Goal: Task Accomplishment & Management: Use online tool/utility

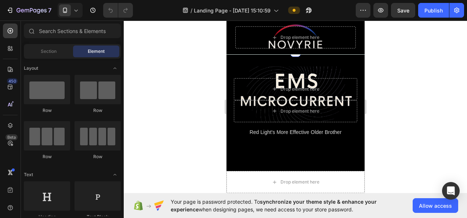
scroll to position [110, 0]
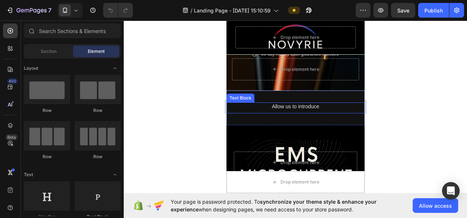
click at [253, 94] on div "Text Block" at bounding box center [240, 98] width 28 height 9
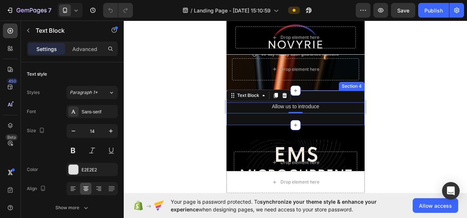
click at [239, 101] on div "Allow us to introduce Text Block 0 Section 4" at bounding box center [295, 108] width 138 height 35
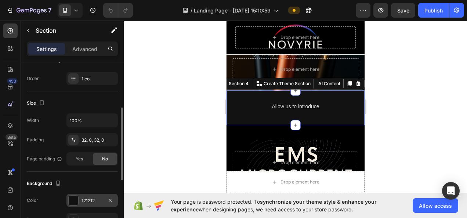
click at [80, 200] on div "121212" at bounding box center [91, 200] width 51 height 13
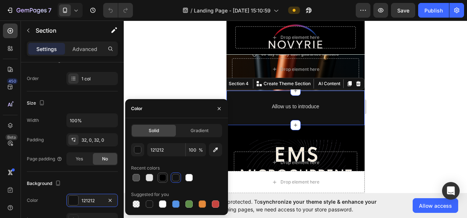
click at [160, 175] on div at bounding box center [162, 177] width 7 height 7
type input "000000"
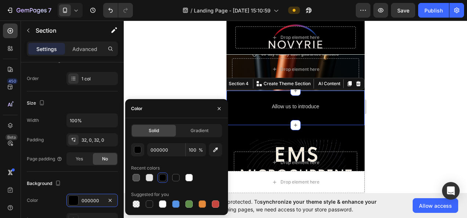
click at [176, 90] on div at bounding box center [295, 119] width 343 height 197
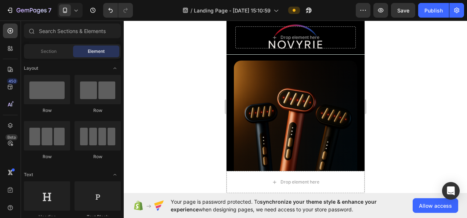
scroll to position [294, 0]
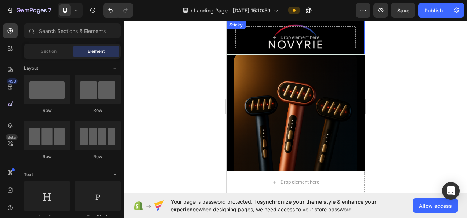
click at [229, 39] on div "Drop element here Sticky" at bounding box center [295, 38] width 138 height 34
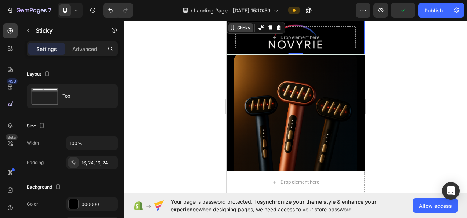
click at [237, 29] on div "Sticky" at bounding box center [243, 28] width 16 height 7
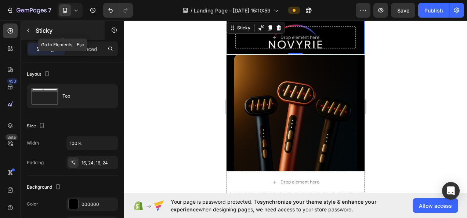
click at [48, 31] on p "Sticky" at bounding box center [67, 30] width 62 height 9
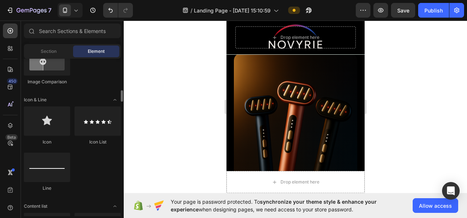
scroll to position [477, 0]
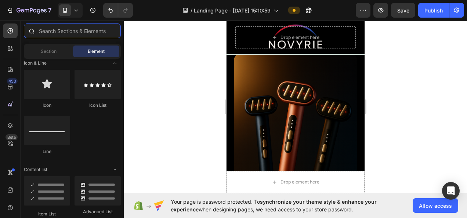
click at [90, 30] on input "text" at bounding box center [72, 30] width 97 height 15
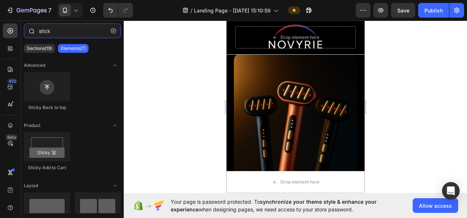
type input "sticky"
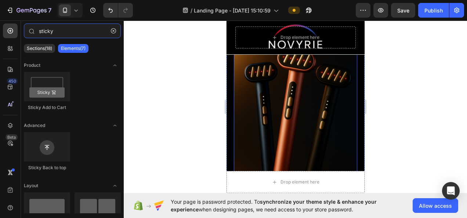
scroll to position [330, 0]
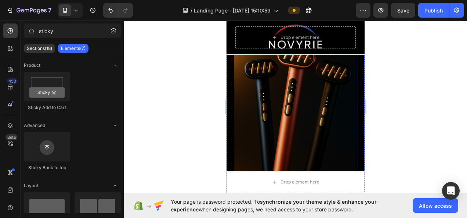
click at [316, 89] on img at bounding box center [294, 109] width 123 height 185
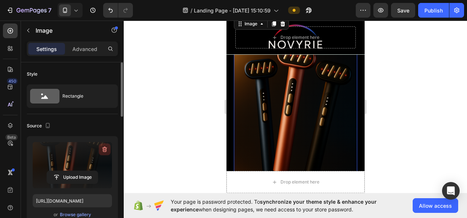
click at [101, 148] on button "button" at bounding box center [105, 150] width 12 height 12
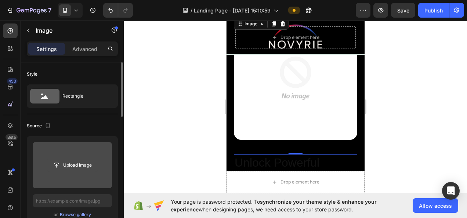
click at [76, 160] on input "file" at bounding box center [72, 165] width 51 height 12
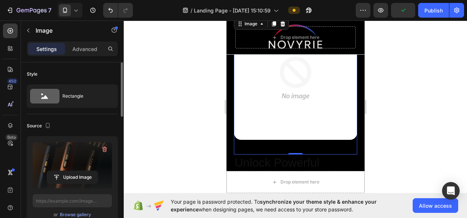
type input "[URL][DOMAIN_NAME]"
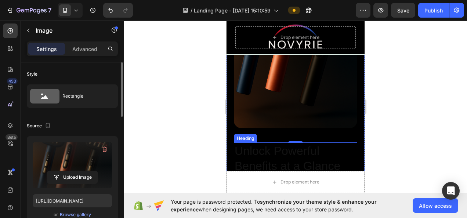
scroll to position [477, 0]
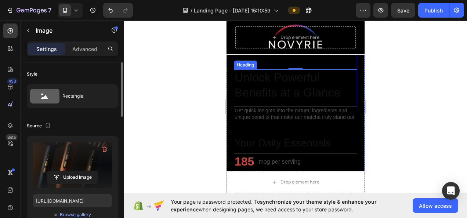
click at [266, 76] on h2 "Unlock Powerful Benefits at a Glance" at bounding box center [294, 85] width 123 height 32
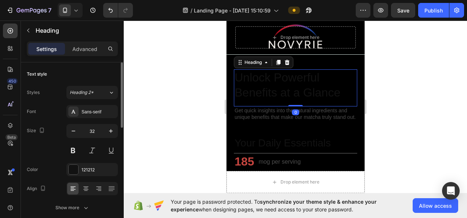
click at [266, 76] on h2 "Unlock Powerful Benefits at a Glance" at bounding box center [294, 85] width 123 height 32
click at [266, 76] on p "Unlock Powerful Benefits at a Glance" at bounding box center [295, 85] width 122 height 30
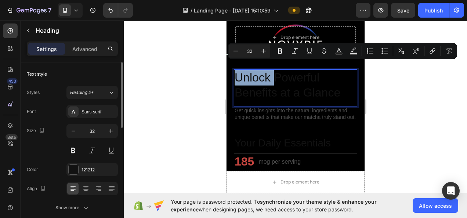
click at [266, 76] on p "Unlock Powerful Benefits at a Glance" at bounding box center [295, 85] width 122 height 30
click at [240, 70] on p "Unlock Powerful Benefits at a Glance" at bounding box center [295, 85] width 122 height 30
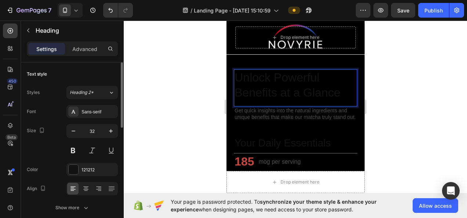
click at [239, 70] on p "Unlock Powerful Benefits at a Glance" at bounding box center [295, 85] width 122 height 30
click at [236, 70] on p "Unlock Powerful Benefits at a Glance" at bounding box center [295, 85] width 122 height 30
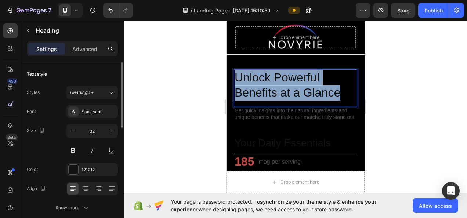
click at [236, 70] on p "Unlock Powerful Benefits at a Glance" at bounding box center [295, 85] width 122 height 30
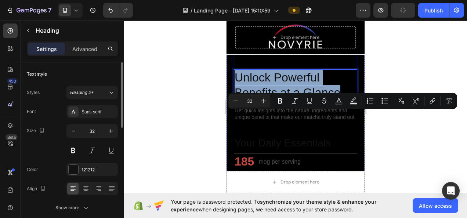
scroll to position [330, 0]
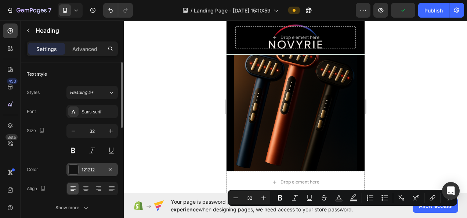
click at [91, 164] on div "121212" at bounding box center [91, 169] width 51 height 13
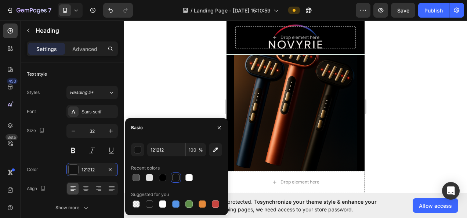
click at [189, 180] on div at bounding box center [188, 177] width 7 height 7
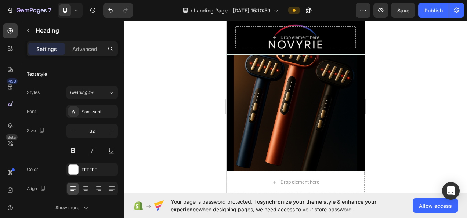
drag, startPoint x: 184, startPoint y: 103, endPoint x: 1, endPoint y: 82, distance: 184.3
click at [184, 103] on div at bounding box center [295, 119] width 343 height 197
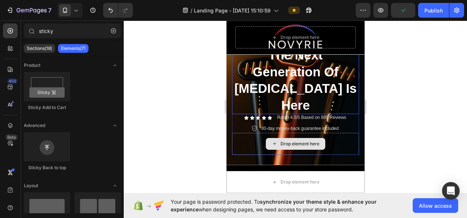
scroll to position [37, 0]
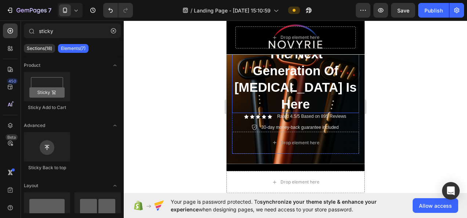
click at [291, 76] on h2 "The Next Generation Of [MEDICAL_DATA] Is Here" at bounding box center [295, 79] width 127 height 68
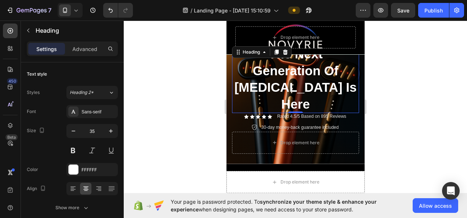
click at [392, 103] on div at bounding box center [295, 119] width 343 height 197
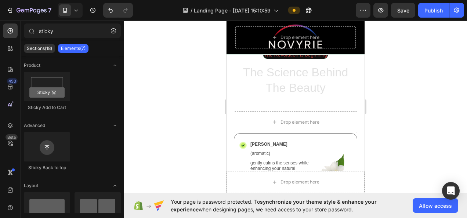
scroll to position [771, 0]
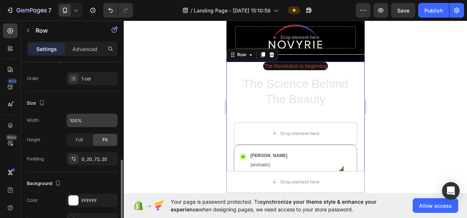
scroll to position [147, 0]
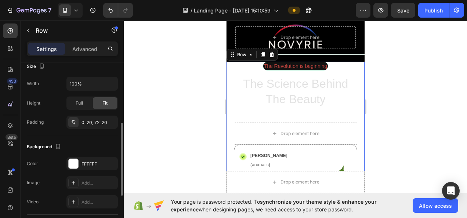
click at [84, 156] on div "Background The changes might be hidden by the video. Color FFFFFF Image Add... …" at bounding box center [72, 175] width 91 height 80
click at [86, 161] on div "FFFFFF" at bounding box center [91, 164] width 21 height 7
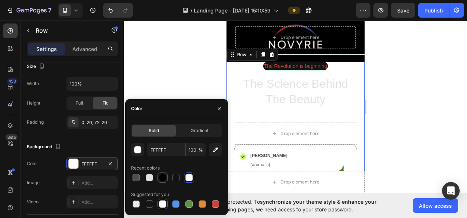
click at [165, 177] on div at bounding box center [162, 177] width 7 height 7
type input "000000"
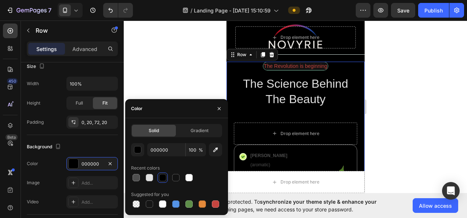
click at [178, 87] on div at bounding box center [295, 119] width 343 height 197
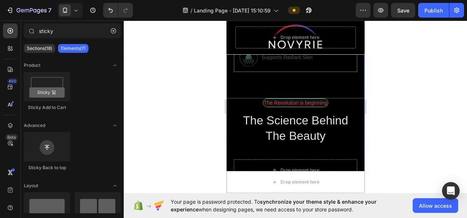
scroll to position [771, 0]
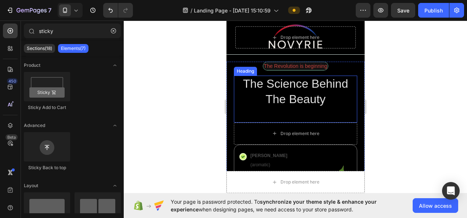
click at [273, 111] on div "The Science Behind The Beauty Heading" at bounding box center [294, 99] width 123 height 47
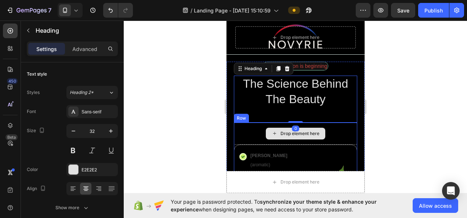
click at [250, 129] on div "Drop element here" at bounding box center [294, 134] width 123 height 22
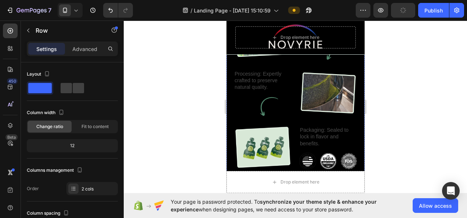
scroll to position [1101, 0]
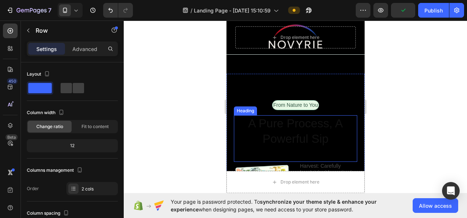
click at [246, 111] on div "Heading" at bounding box center [245, 111] width 20 height 7
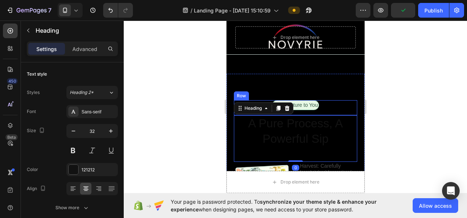
click at [247, 95] on div "Row" at bounding box center [240, 95] width 15 height 9
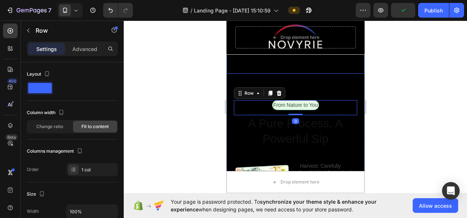
scroll to position [1064, 0]
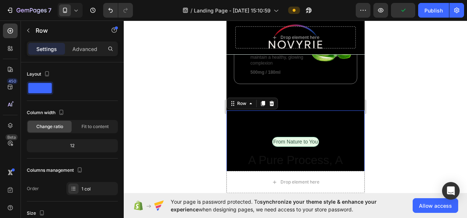
scroll to position [147, 0]
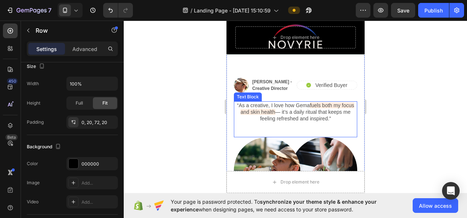
scroll to position [1358, 0]
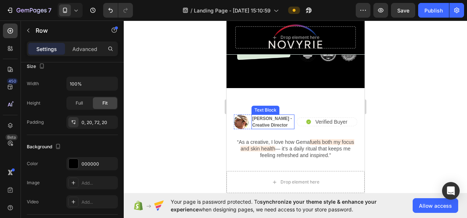
click at [268, 120] on p "[PERSON_NAME] - Creative Director" at bounding box center [272, 121] width 41 height 13
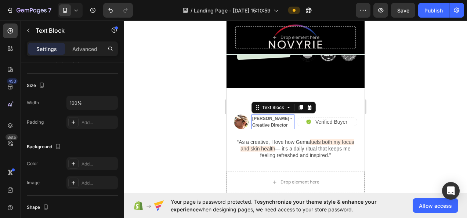
scroll to position [0, 0]
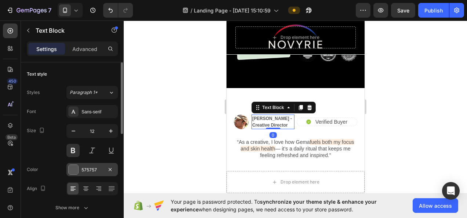
click at [90, 174] on div "575757" at bounding box center [91, 169] width 51 height 13
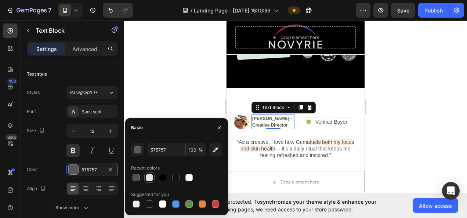
click at [149, 176] on div at bounding box center [149, 177] width 7 height 7
type input "E2E2E2"
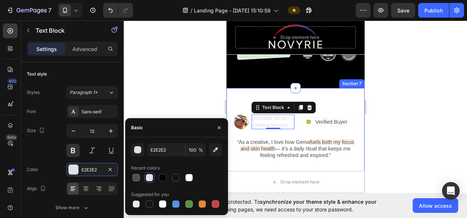
click at [234, 101] on div "Image [PERSON_NAME] - Creative Director Text Block 0 Row Icon Verified Buyer Te…" at bounding box center [295, 177] width 138 height 179
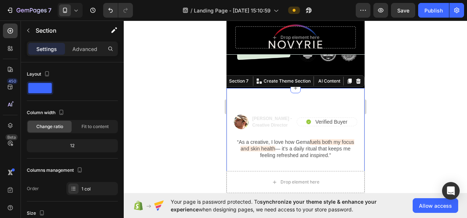
click at [326, 120] on p "Verified Buyer" at bounding box center [331, 122] width 32 height 7
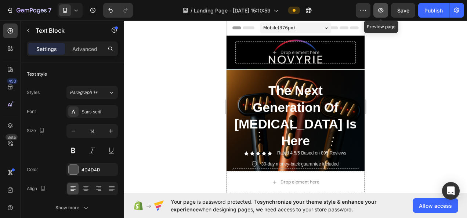
click at [383, 8] on icon "button" at bounding box center [380, 10] width 7 height 7
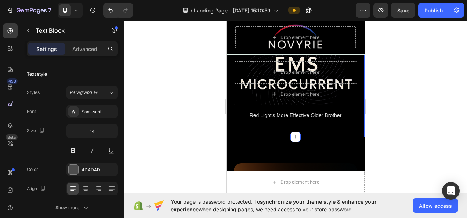
scroll to position [220, 0]
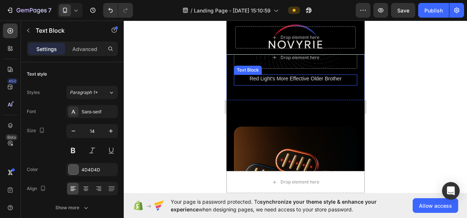
click at [335, 80] on p "Red Light's More Effective Older Brother" at bounding box center [295, 78] width 122 height 7
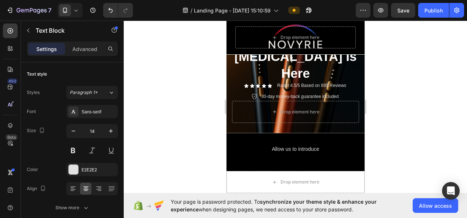
scroll to position [0, 0]
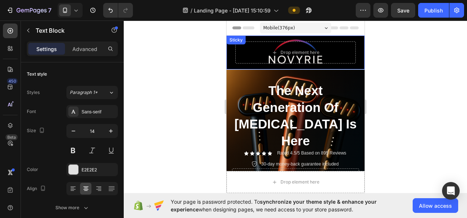
click at [228, 47] on div "Drop element here Sticky" at bounding box center [295, 53] width 138 height 34
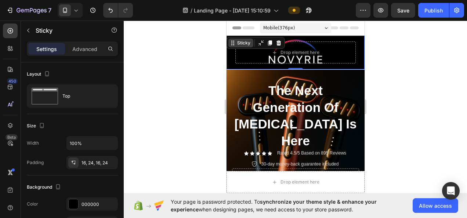
click at [243, 46] on div "Sticky" at bounding box center [243, 43] width 16 height 7
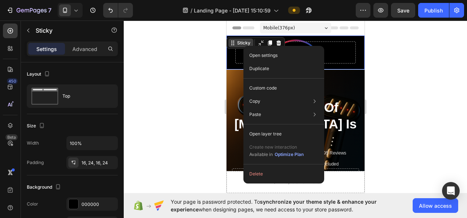
click at [244, 45] on div "Sticky" at bounding box center [243, 43] width 16 height 7
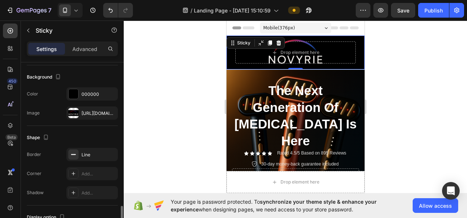
scroll to position [167, 0]
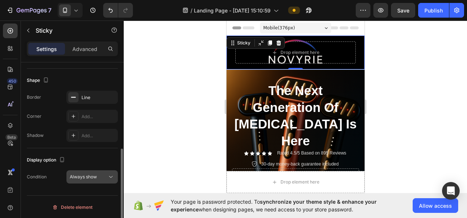
click at [86, 174] on span "Always show" at bounding box center [83, 177] width 27 height 7
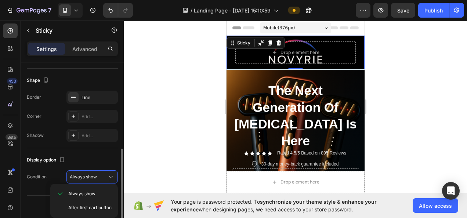
click at [81, 160] on div "Display option" at bounding box center [72, 160] width 91 height 12
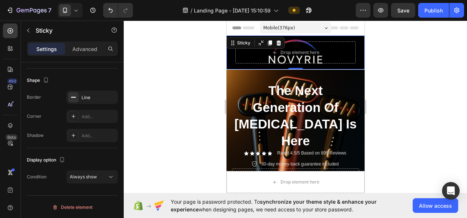
click at [351, 51] on div "Drop element here Sticky 0" at bounding box center [295, 53] width 138 height 34
click at [242, 43] on div "Sticky" at bounding box center [243, 43] width 16 height 7
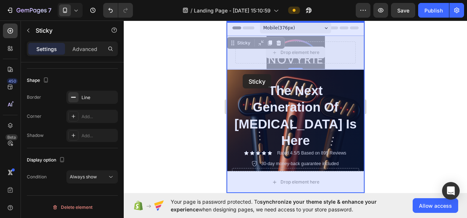
drag, startPoint x: 242, startPoint y: 44, endPoint x: 240, endPoint y: 52, distance: 8.0
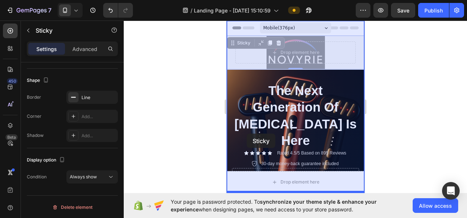
drag, startPoint x: 244, startPoint y: 74, endPoint x: 246, endPoint y: 134, distance: 59.9
click at [246, 168] on div "Drop element here" at bounding box center [295, 179] width 127 height 22
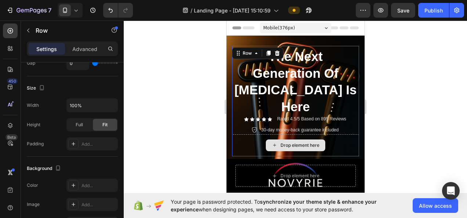
scroll to position [0, 0]
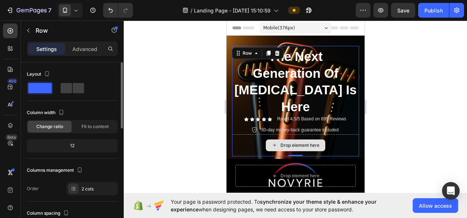
click at [250, 134] on div "Drop element here" at bounding box center [295, 145] width 127 height 22
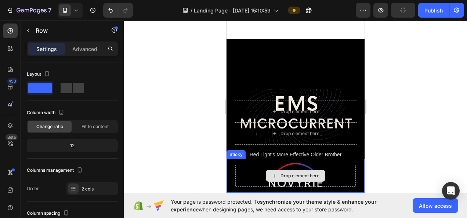
scroll to position [220, 0]
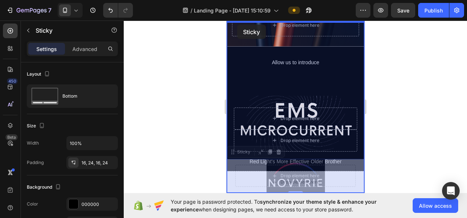
drag, startPoint x: 230, startPoint y: 173, endPoint x: 237, endPoint y: 25, distance: 148.1
click at [226, 21] on div "Sticky" at bounding box center [226, 21] width 0 height 0
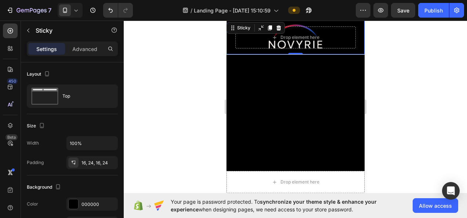
scroll to position [0, 0]
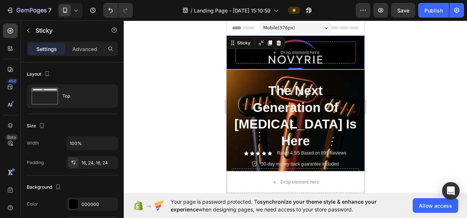
click at [230, 57] on div "Drop element here Sticky 0" at bounding box center [295, 53] width 138 height 34
click at [230, 58] on div "Drop element here Sticky 0" at bounding box center [295, 53] width 138 height 34
click at [79, 51] on p "Advanced" at bounding box center [84, 49] width 25 height 8
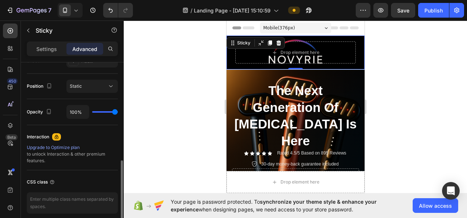
scroll to position [287, 0]
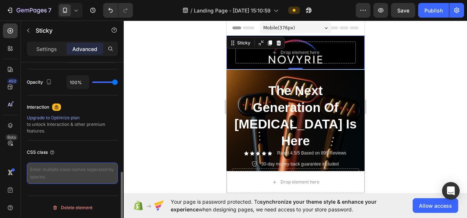
click at [55, 171] on textarea at bounding box center [72, 173] width 91 height 21
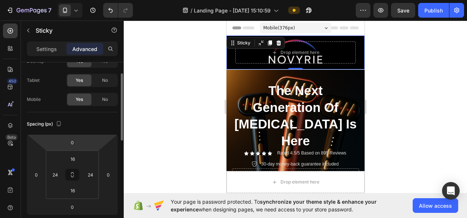
scroll to position [0, 0]
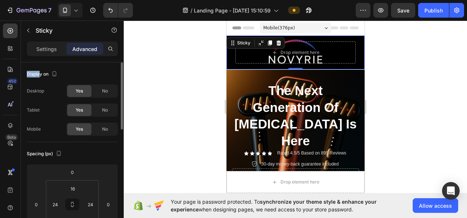
drag, startPoint x: 23, startPoint y: 73, endPoint x: 46, endPoint y: 75, distance: 23.6
drag, startPoint x: 46, startPoint y: 75, endPoint x: 64, endPoint y: 75, distance: 17.6
click at [64, 75] on div "Display on" at bounding box center [72, 74] width 91 height 12
click at [55, 49] on p "Settings" at bounding box center [46, 49] width 21 height 8
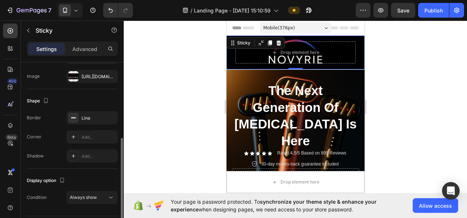
scroll to position [167, 0]
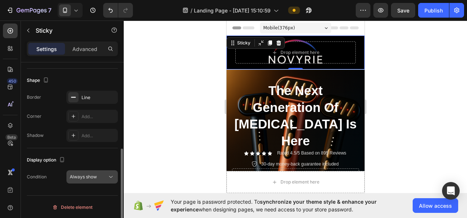
click at [84, 173] on div "Always show" at bounding box center [92, 176] width 45 height 7
click at [91, 152] on div "Display option Condition Always show" at bounding box center [72, 168] width 91 height 41
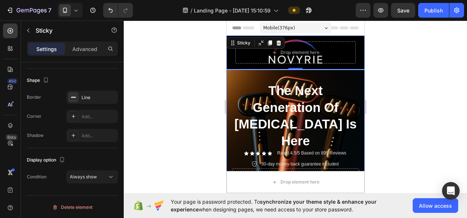
click at [235, 75] on div "Text Block The Next Generation Of [MEDICAL_DATA] Is Here Heading Icon Icon Icon…" at bounding box center [295, 135] width 138 height 131
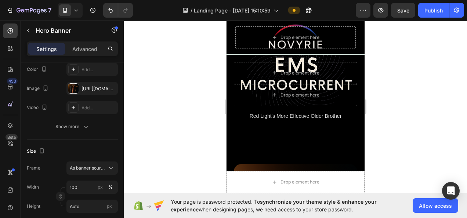
scroll to position [184, 0]
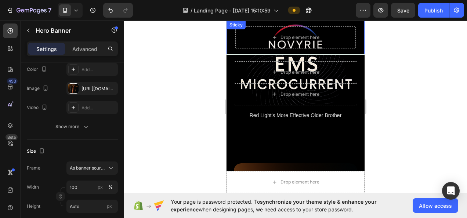
click at [228, 37] on div "Drop element here Sticky" at bounding box center [295, 38] width 138 height 34
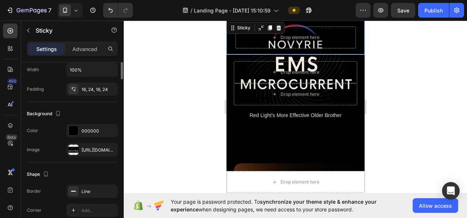
scroll to position [0, 0]
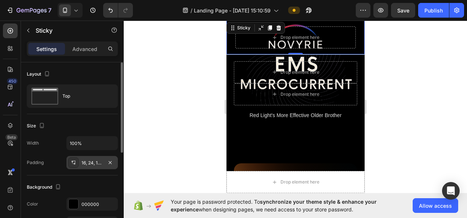
click at [82, 163] on div "16, 24, 16, 24" at bounding box center [91, 163] width 21 height 7
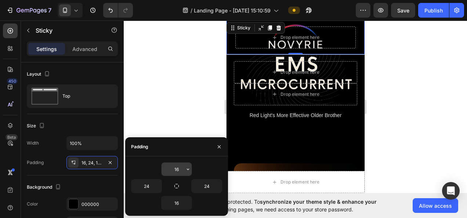
click at [181, 165] on input "16" at bounding box center [176, 169] width 30 height 13
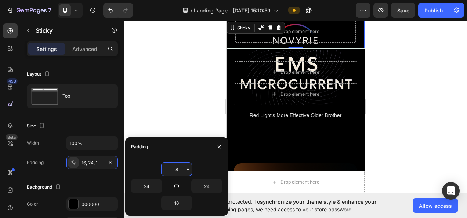
scroll to position [181, 0]
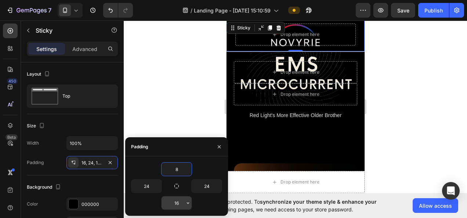
type input "8"
click at [177, 203] on input "16" at bounding box center [176, 202] width 30 height 13
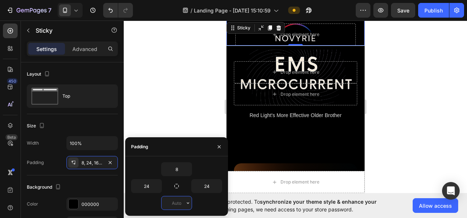
type input "8"
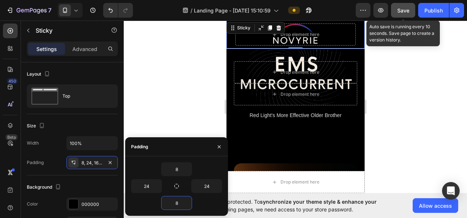
click at [396, 7] on button "Save" at bounding box center [403, 10] width 24 height 15
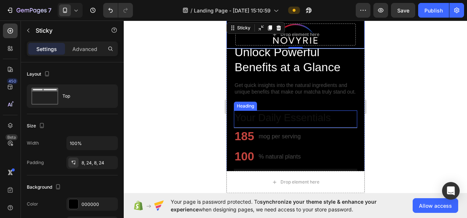
scroll to position [350, 0]
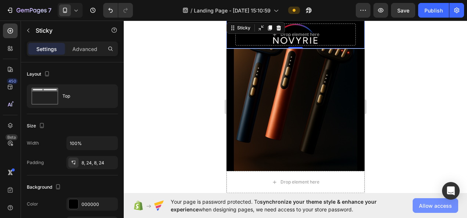
click at [447, 206] on span "Allow access" at bounding box center [435, 206] width 33 height 8
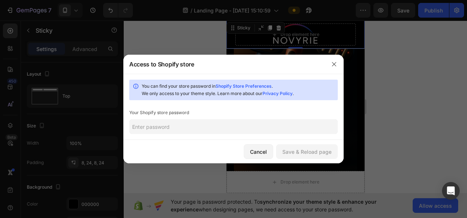
click at [212, 124] on input "text" at bounding box center [233, 126] width 208 height 15
drag, startPoint x: 338, startPoint y: 72, endPoint x: 338, endPoint y: 66, distance: 5.6
click at [338, 72] on div at bounding box center [333, 64] width 19 height 19
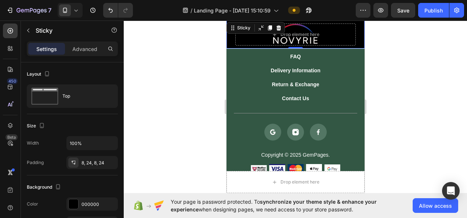
scroll to position [4331, 0]
